Goal: Information Seeking & Learning: Check status

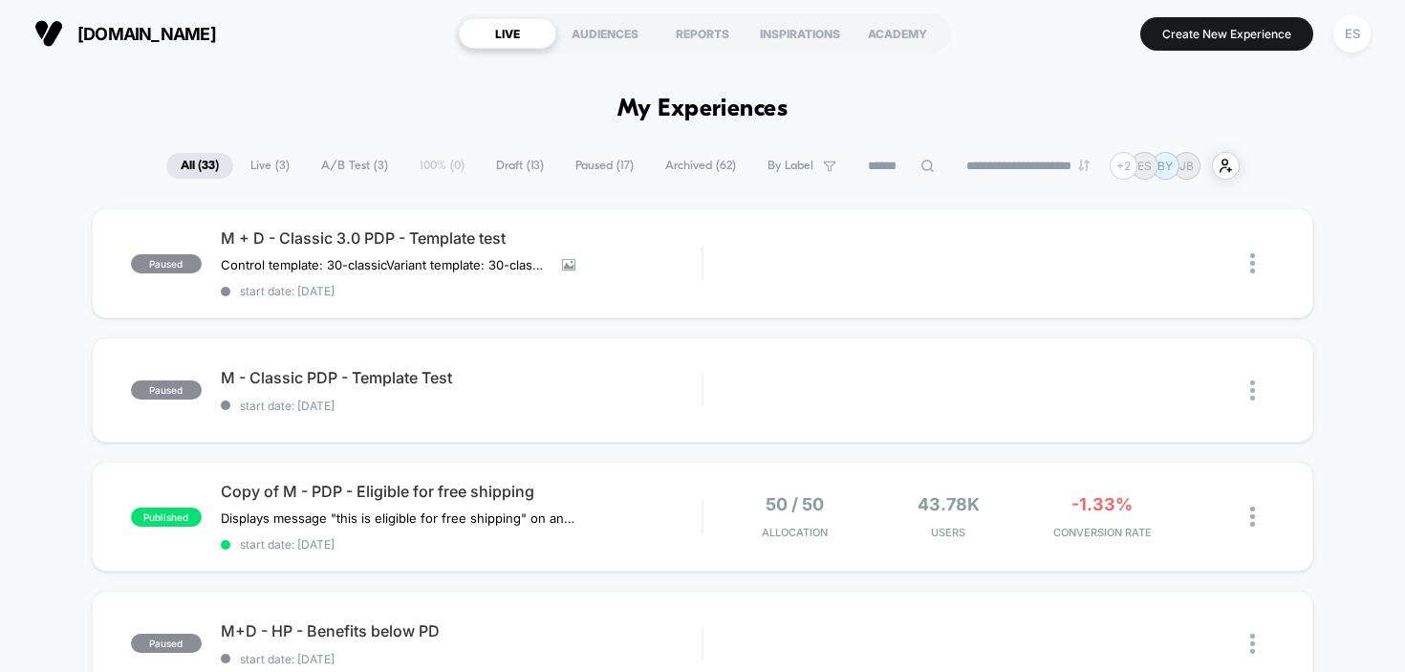
click at [269, 158] on span "Live ( 3 )" at bounding box center [270, 166] width 68 height 26
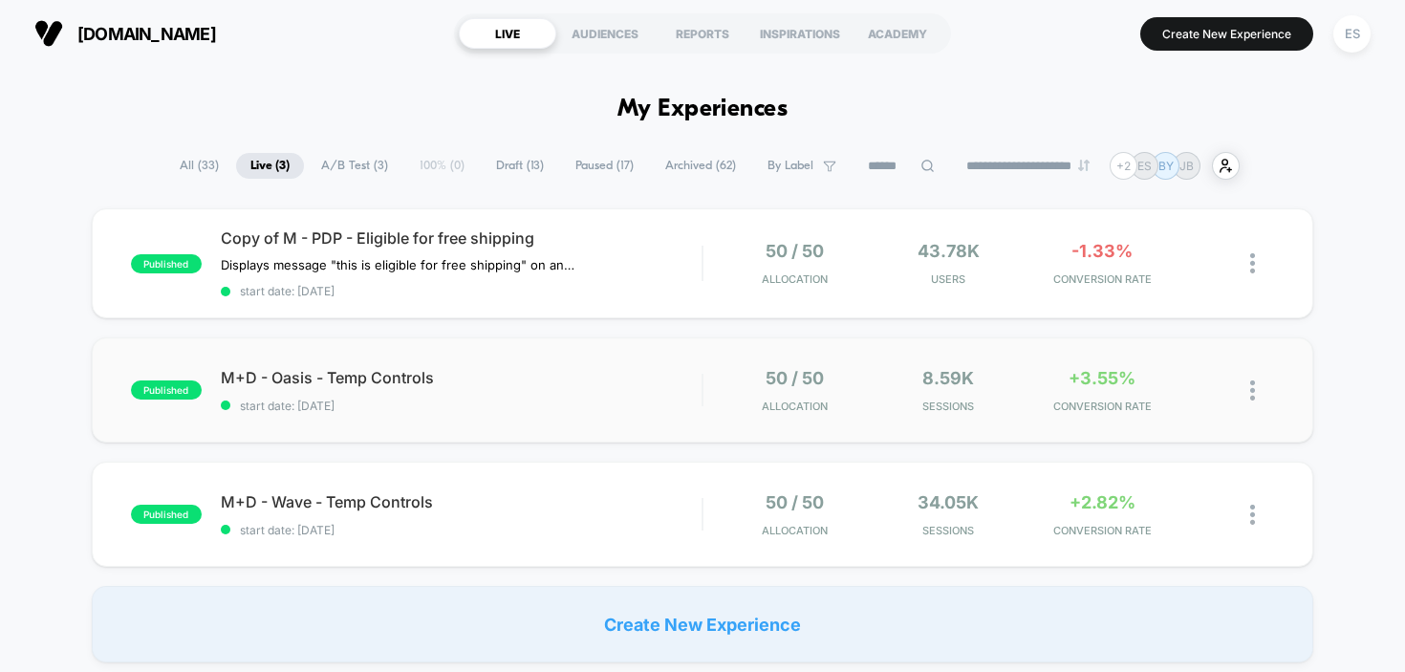
click at [453, 342] on div "published M+D - Oasis - Temp Controls start date: [DATE] 50 / 50 Allocation 8.5…" at bounding box center [703, 389] width 1222 height 105
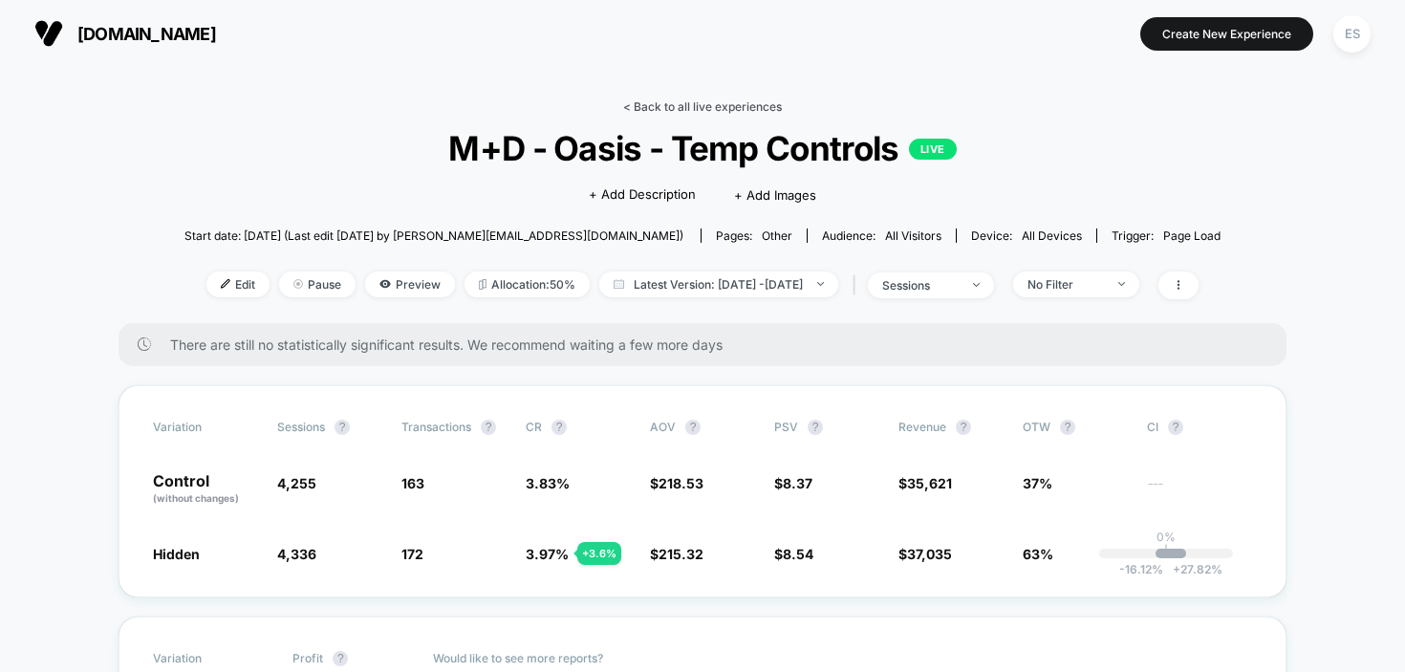
click at [692, 108] on link "< Back to all live experiences" at bounding box center [702, 106] width 159 height 14
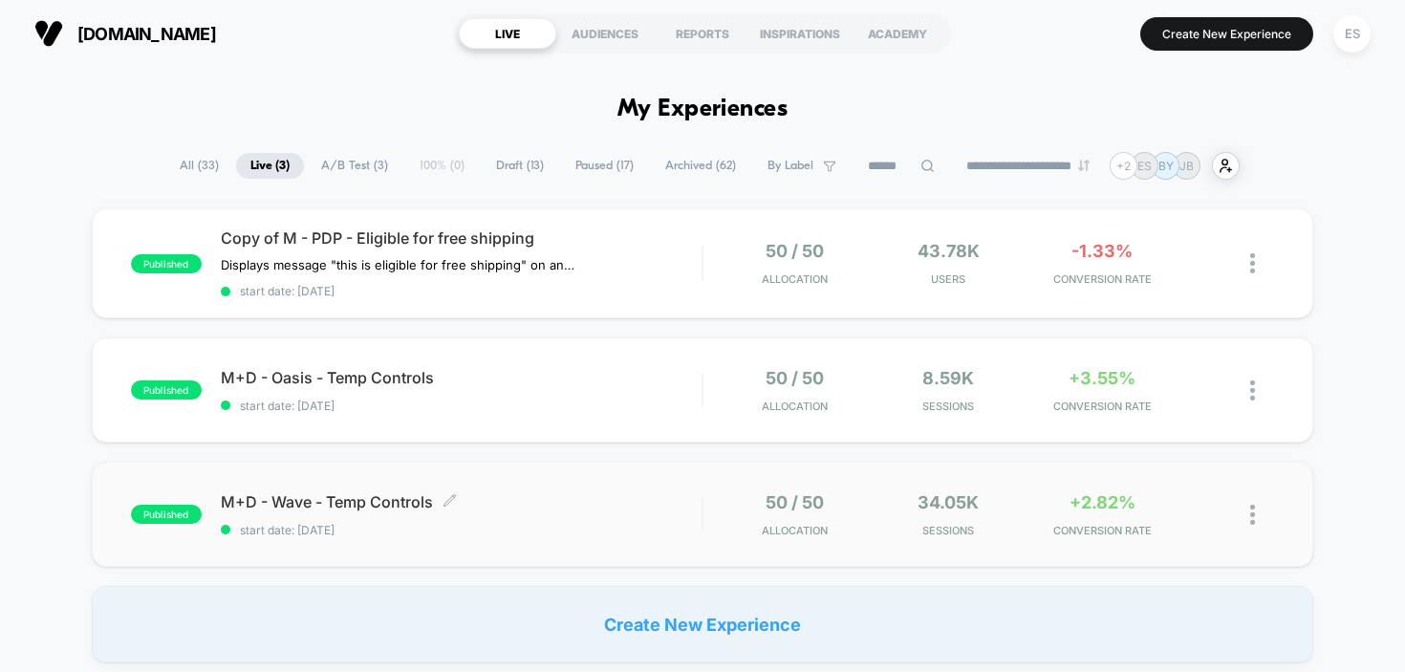
click at [580, 495] on span "M+D - Wave - Temp Controls Click to edit experience details" at bounding box center [462, 501] width 482 height 19
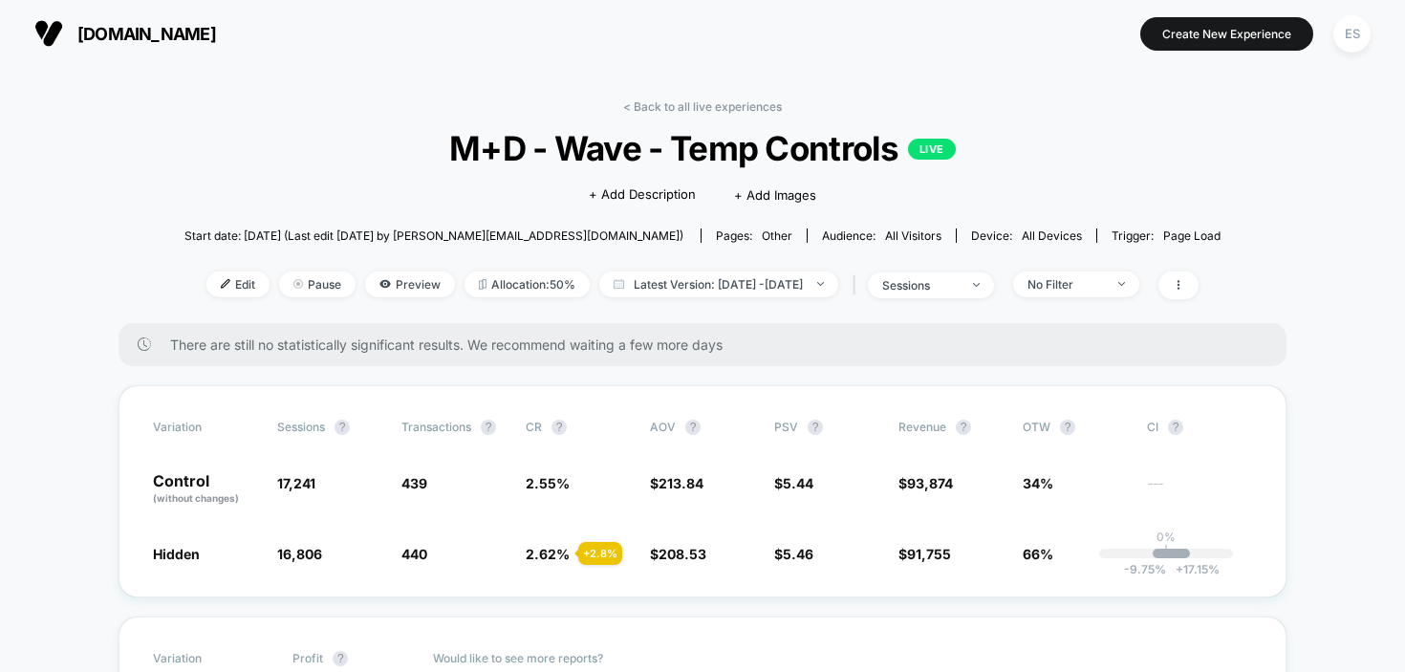
click at [717, 104] on link "< Back to all live experiences" at bounding box center [702, 106] width 159 height 14
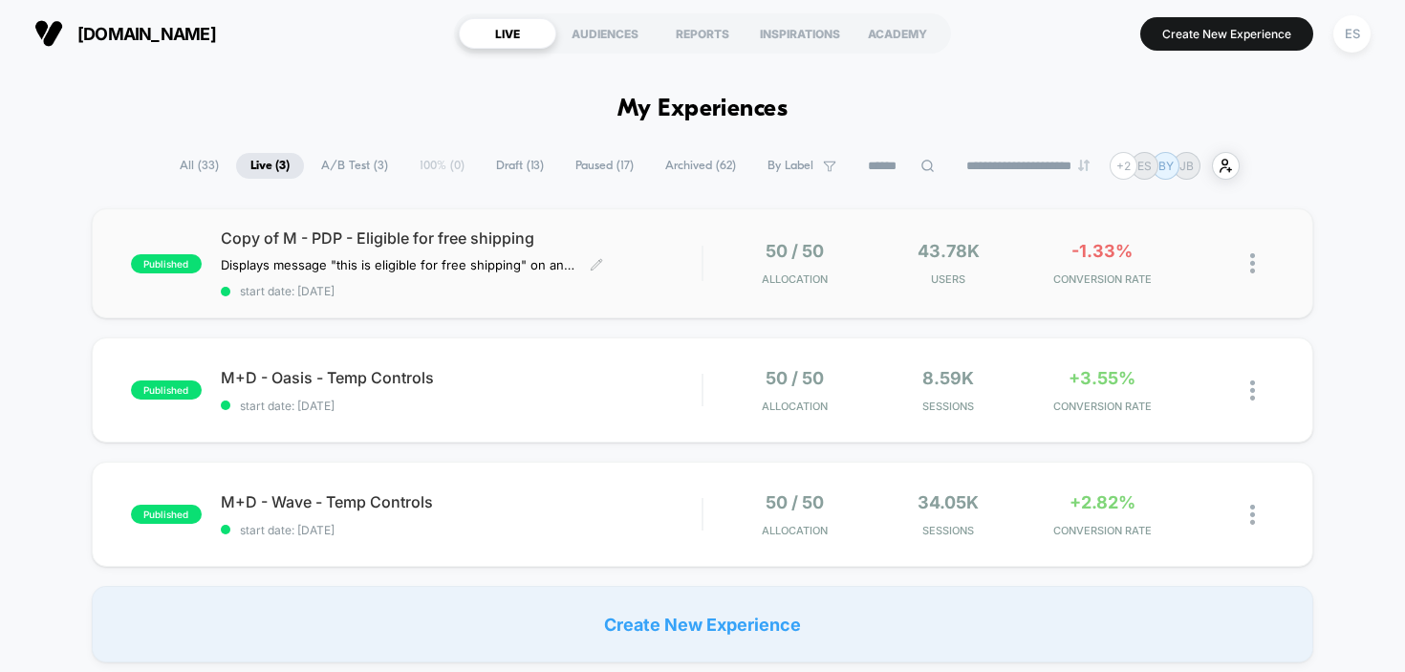
click at [542, 253] on div "Copy of M - PDP - Eligible for free shipping Displays message "this is eligible…" at bounding box center [462, 263] width 482 height 70
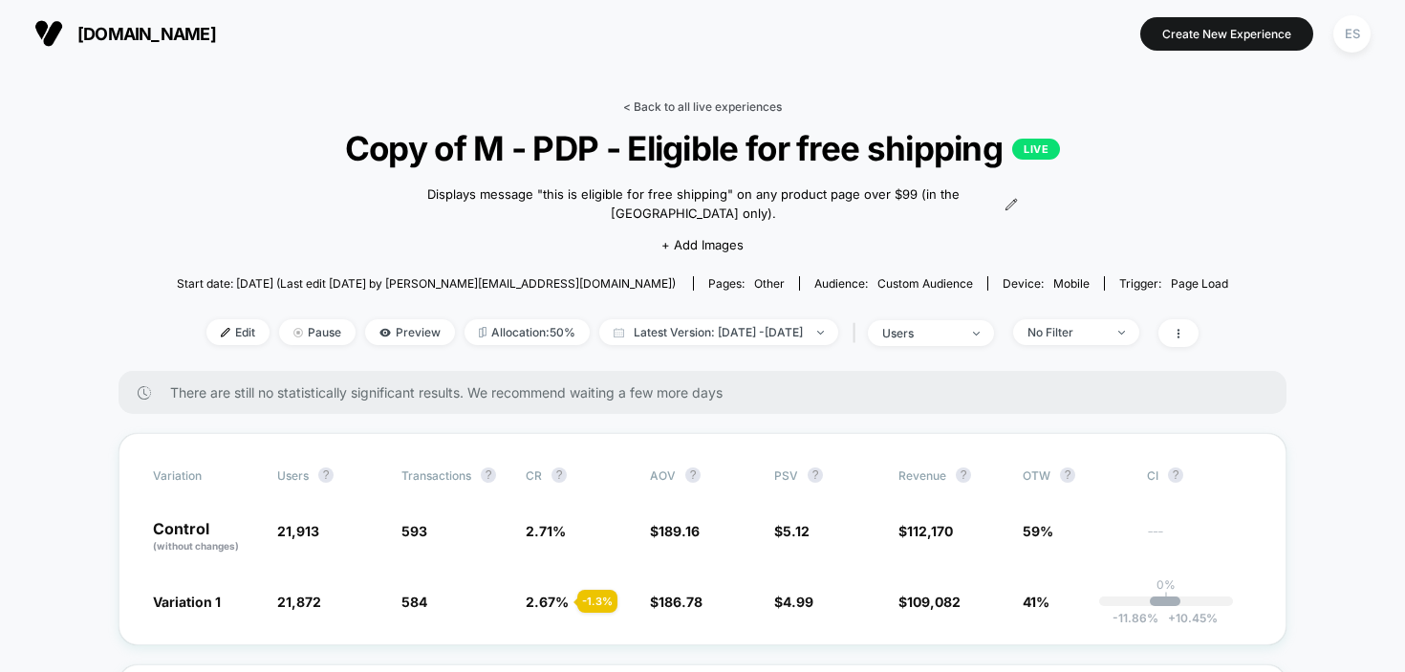
click at [698, 109] on link "< Back to all live experiences" at bounding box center [702, 106] width 159 height 14
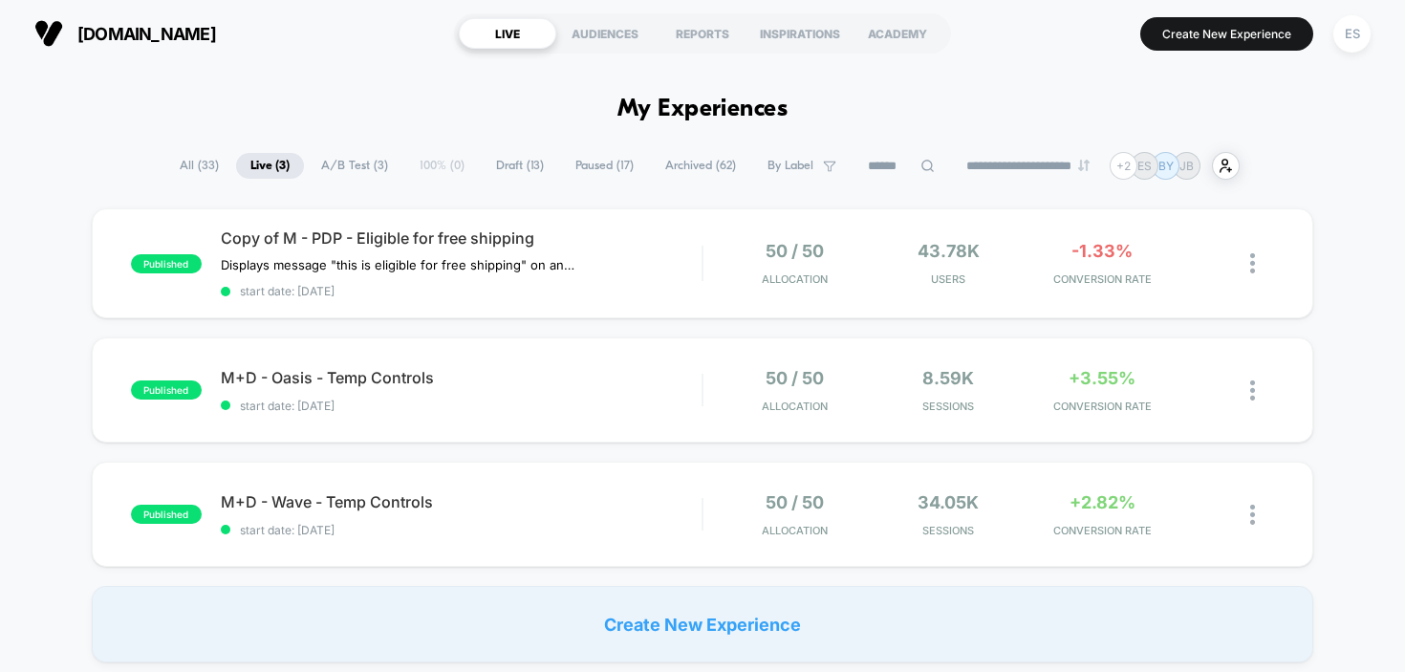
click at [357, 164] on span "A/B Test ( 3 )" at bounding box center [355, 166] width 96 height 26
click at [507, 174] on span "Draft ( 13 )" at bounding box center [520, 166] width 76 height 26
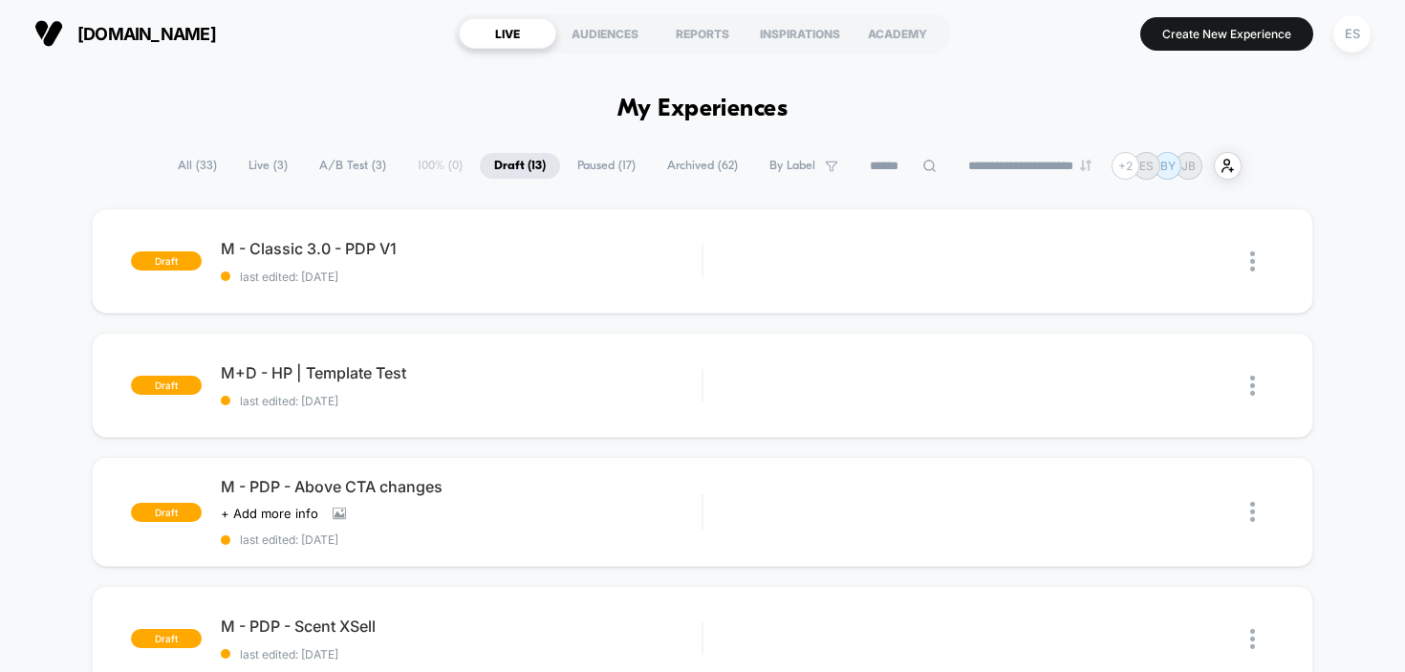
click at [167, 162] on span "All ( 33 )" at bounding box center [197, 166] width 68 height 26
